Goal: Task Accomplishment & Management: Complete application form

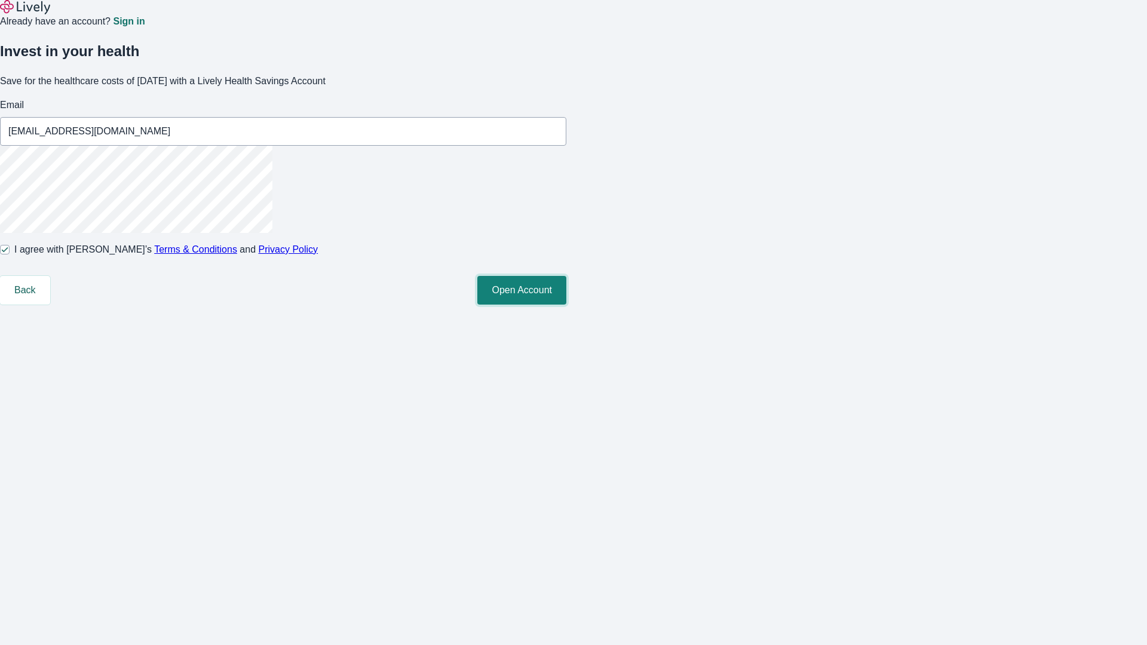
click at [566, 305] on button "Open Account" at bounding box center [521, 290] width 89 height 29
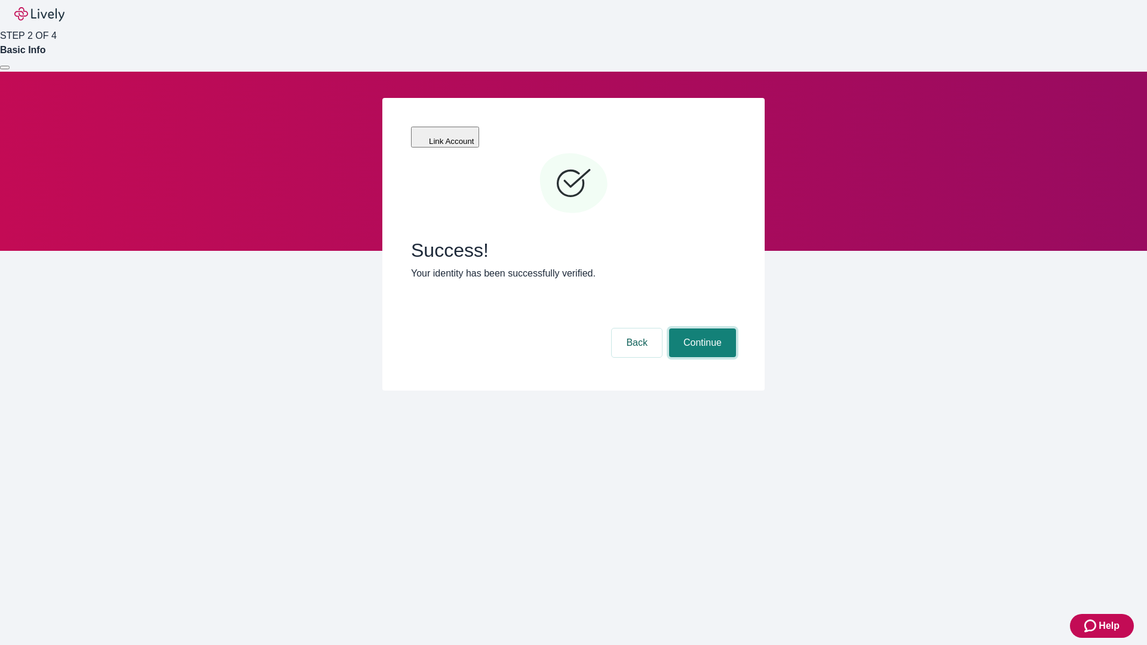
click at [701, 329] on button "Continue" at bounding box center [702, 343] width 67 height 29
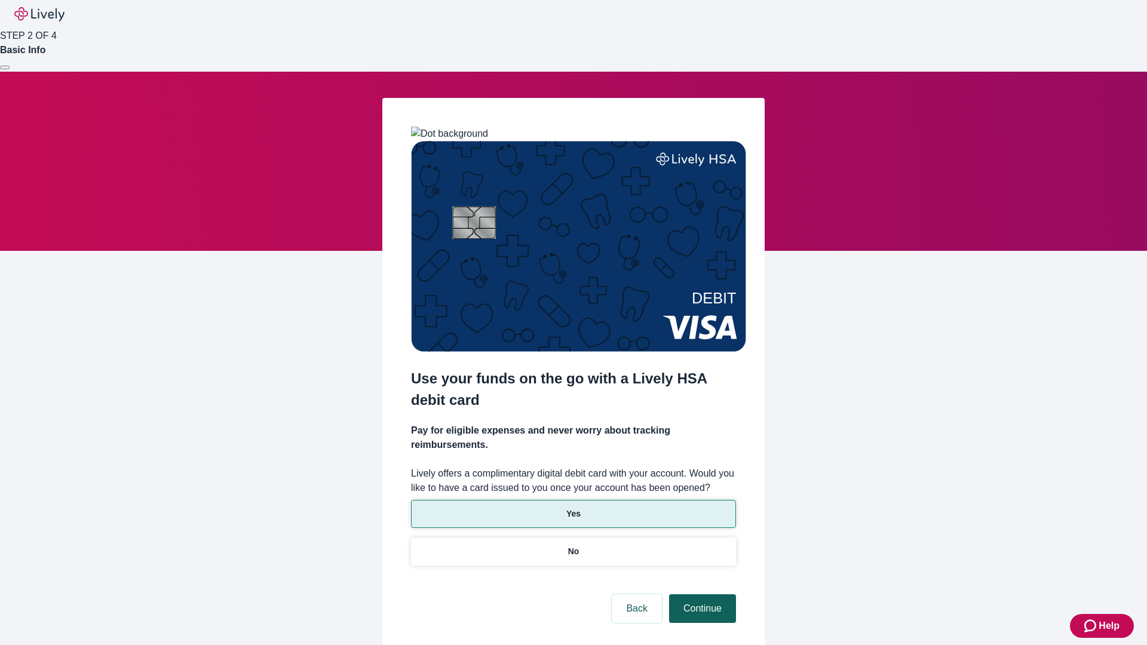
click at [573, 508] on p "Yes" at bounding box center [573, 514] width 14 height 13
click at [701, 594] on button "Continue" at bounding box center [702, 608] width 67 height 29
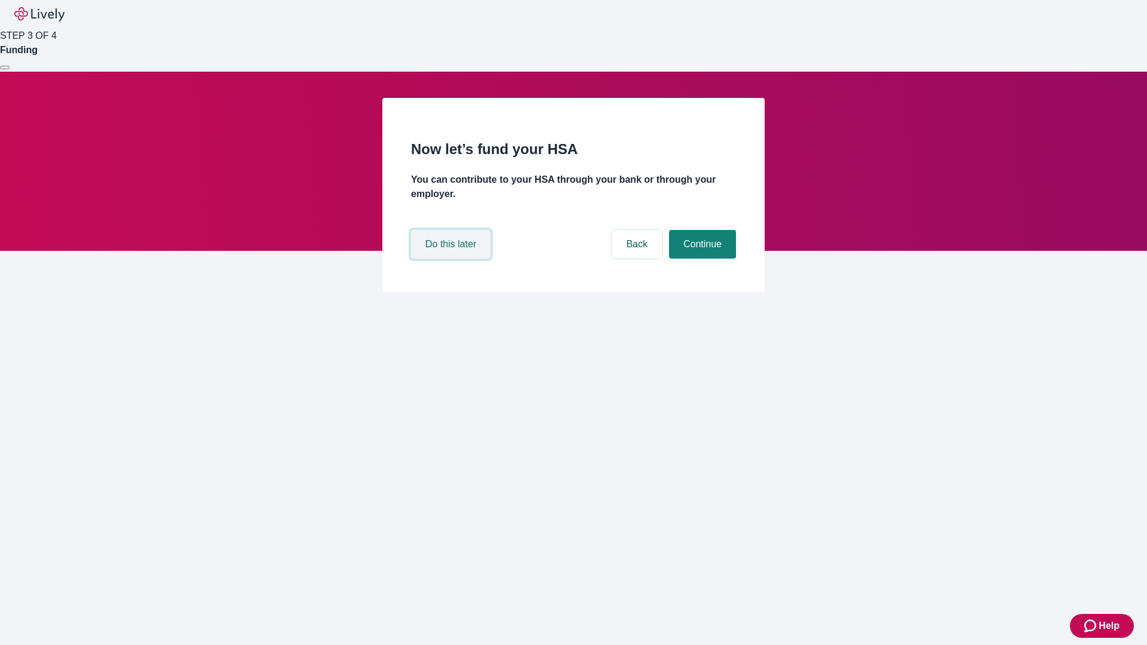
click at [452, 259] on button "Do this later" at bounding box center [450, 244] width 79 height 29
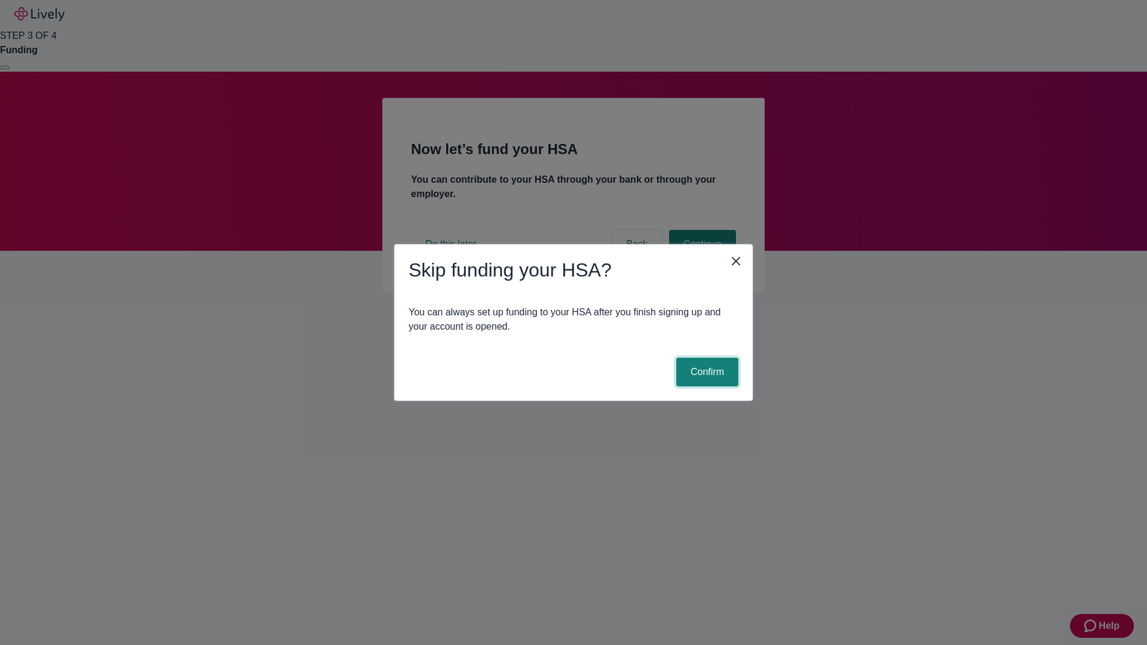
click at [705, 372] on button "Confirm" at bounding box center [707, 372] width 62 height 29
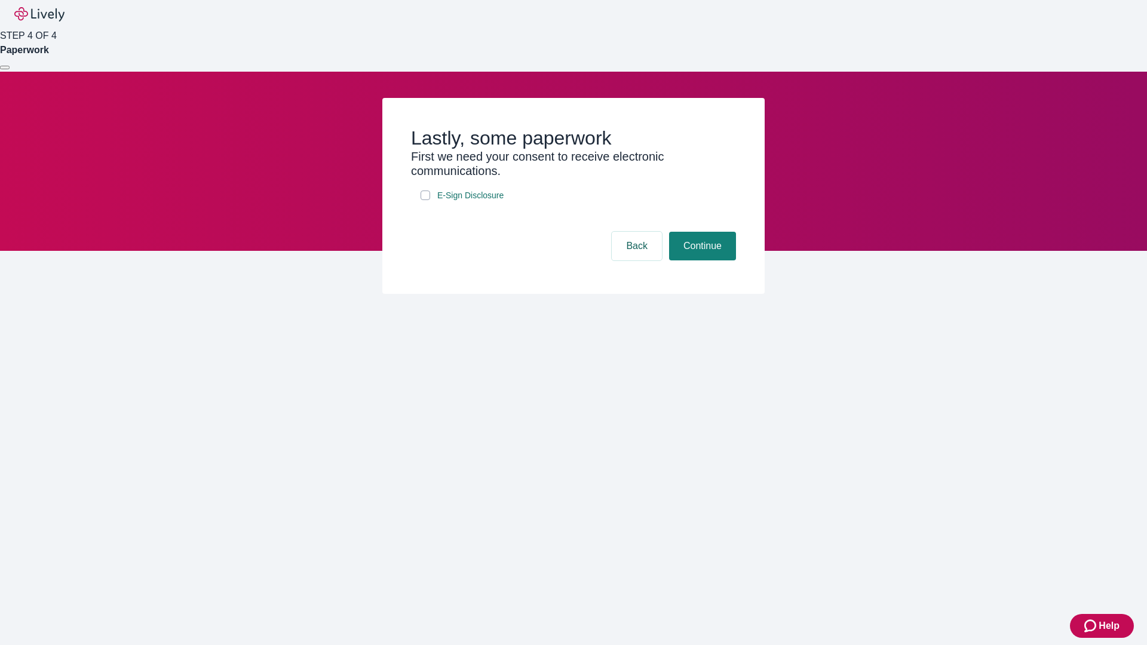
click at [425, 200] on input "E-Sign Disclosure" at bounding box center [425, 196] width 10 height 10
checkbox input "true"
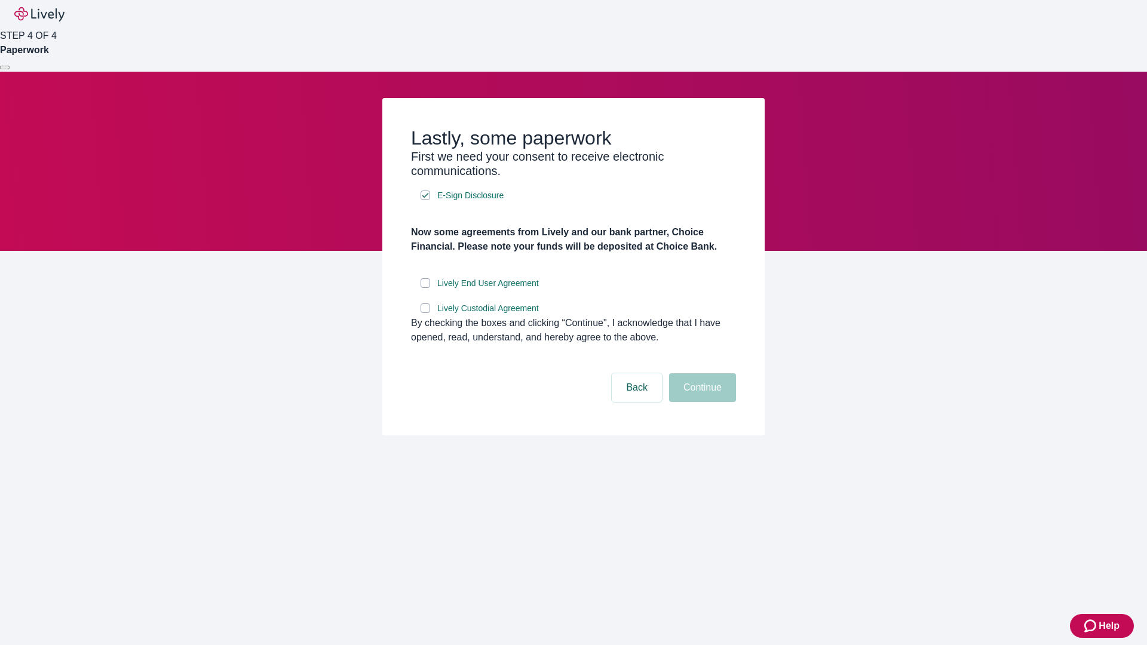
click at [425, 288] on input "Lively End User Agreement" at bounding box center [425, 283] width 10 height 10
checkbox input "true"
click at [425, 313] on input "Lively Custodial Agreement" at bounding box center [425, 308] width 10 height 10
checkbox input "true"
click at [701, 402] on button "Continue" at bounding box center [702, 387] width 67 height 29
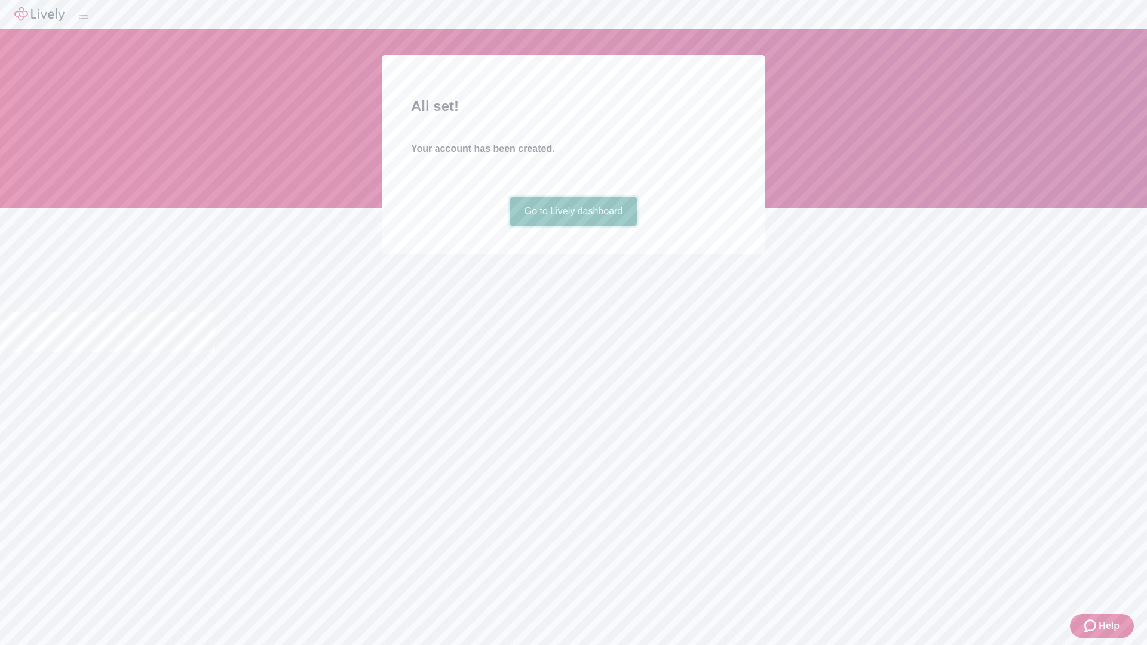
click at [573, 226] on link "Go to Lively dashboard" at bounding box center [573, 211] width 127 height 29
